Goal: Find specific page/section: Find specific page/section

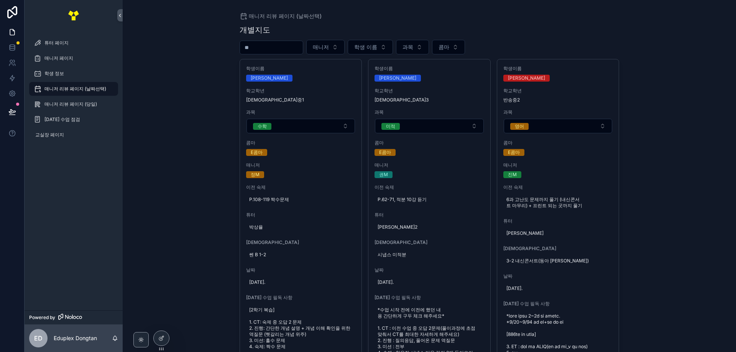
click at [145, 139] on div "매니저 리뷰 페이지 (날짜선택) 개별지도 매니저 학생 이름 과목 콤마 학생이름 [PERSON_NAME] 학교[PERSON_NAME] 예당중1 …" at bounding box center [429, 176] width 613 height 352
click at [100, 108] on div "매니저 리뷰 페이지 (당일)" at bounding box center [74, 104] width 80 height 12
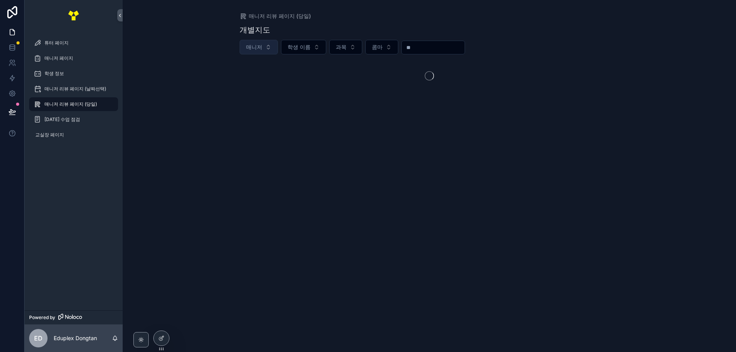
click at [263, 48] on button "매니저" at bounding box center [259, 47] width 38 height 15
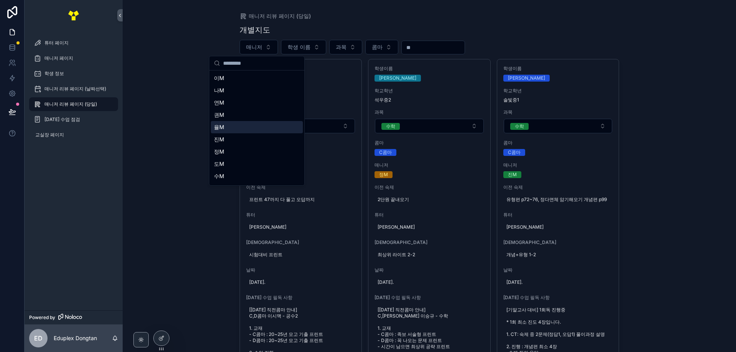
click at [251, 130] on div "율M" at bounding box center [257, 127] width 92 height 12
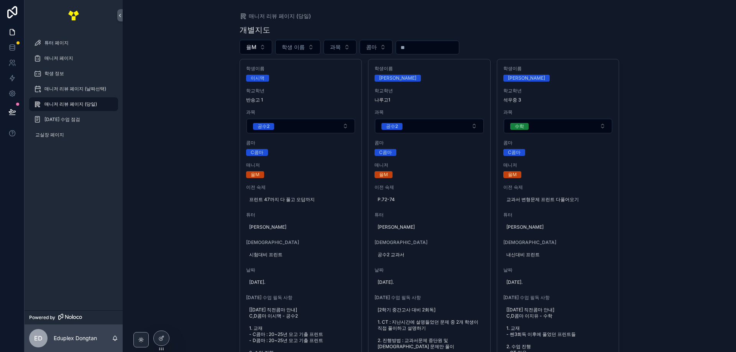
click at [667, 90] on div "매니저 리뷰 페이지 (당일) 개별지도 율M 학생 이름 과목 콤마 학생이름 이시맥 학교학년 반송고 1 과목 공수2 콤마 C콤마 매니저 율M 이전…" at bounding box center [429, 176] width 613 height 352
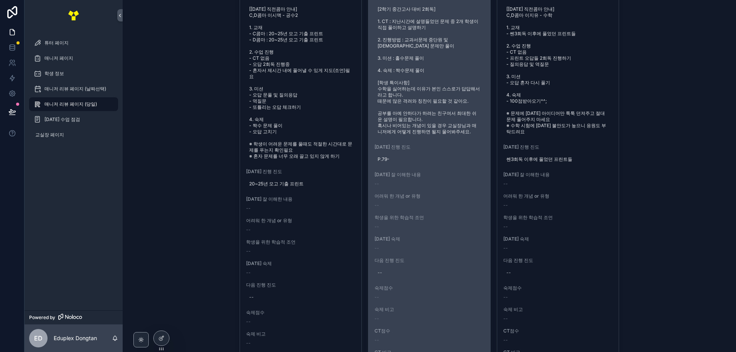
scroll to position [307, 0]
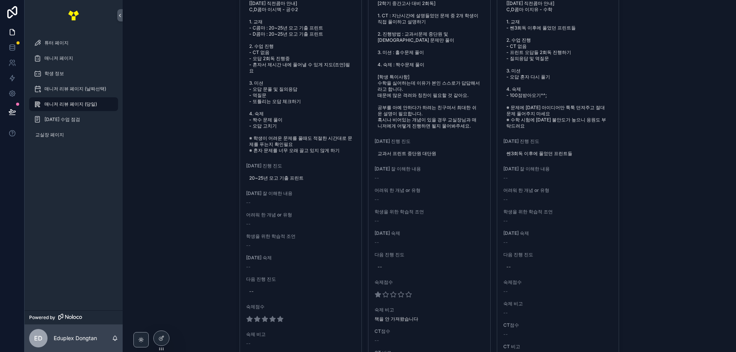
click at [214, 126] on div "매니저 리뷰 페이지 (당일) 개별지도 율M 학생 이름 과목 콤마 학생이름 이시맥 학교학년 반송고 1 과목 공수2 콤마 C콤마 매니저 율M 이전…" at bounding box center [429, 176] width 613 height 352
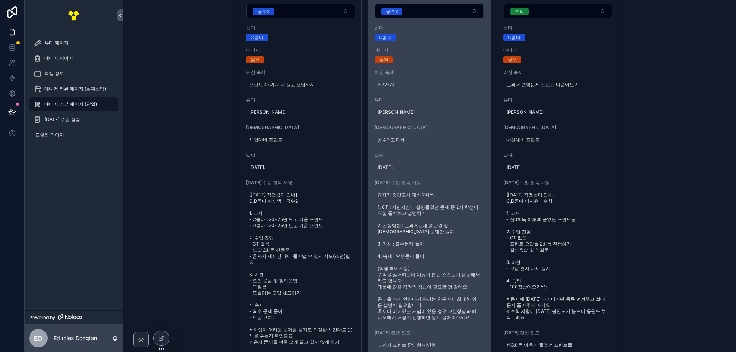
scroll to position [0, 0]
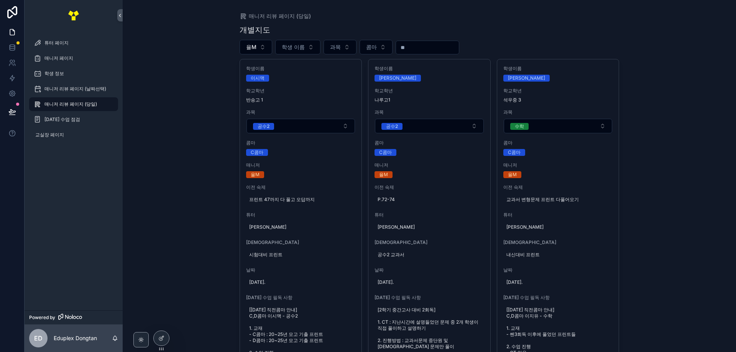
click at [648, 62] on div "매니저 리뷰 페이지 (당일) 개별지도 율M 학생 이름 과목 콤마 학생이름 이시맥 학교학년 반송고 1 과목 공수2 콤마 C콤마 매니저 율M 이전…" at bounding box center [429, 176] width 613 height 352
click at [165, 114] on div "매니저 리뷰 페이지 (당일) 개별지도 율M 학생 이름 과목 콤마 학생이름 이시맥 학교학년 반송고 1 과목 공수2 콤마 C콤마 매니저 율M 이전…" at bounding box center [429, 176] width 613 height 352
click at [714, 139] on div "매니저 리뷰 페이지 (당일) 개별지도 율M 학생 이름 과목 콤마 학생이름 이시맥 학교학년 반송고 1 과목 공수2 콤마 C콤마 매니저 율M 이전…" at bounding box center [429, 176] width 613 height 352
